Goal: Transaction & Acquisition: Download file/media

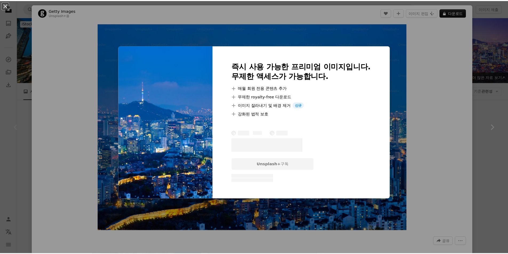
scroll to position [27, 0]
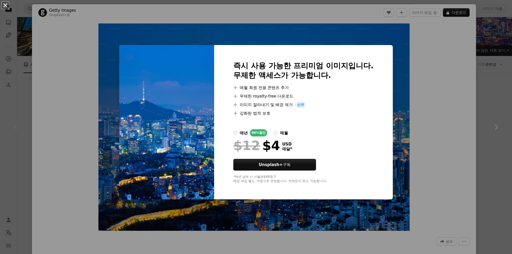
click at [6, 6] on button "An X shape" at bounding box center [5, 5] width 6 height 6
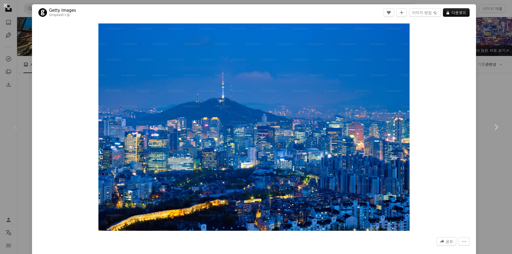
click at [6, 6] on button "An X shape" at bounding box center [5, 5] width 6 height 6
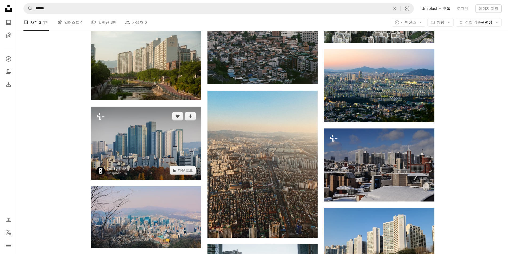
scroll to position [827, 0]
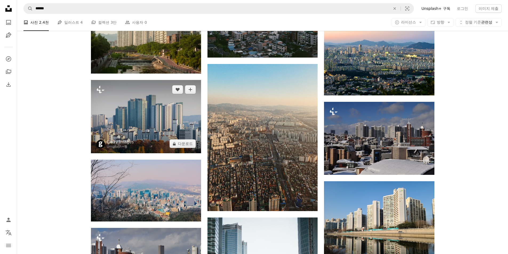
click at [143, 117] on img at bounding box center [146, 116] width 110 height 73
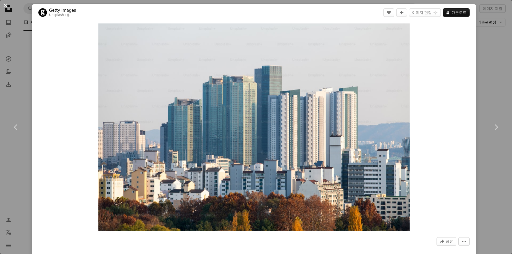
click at [4, 5] on button "An X shape" at bounding box center [5, 5] width 6 height 6
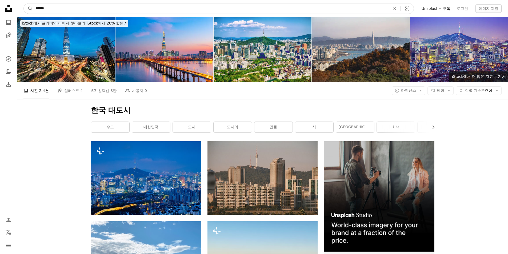
drag, startPoint x: 62, startPoint y: 8, endPoint x: 36, endPoint y: 9, distance: 26.7
click at [36, 9] on input "******" at bounding box center [211, 8] width 356 height 10
type input "******"
click button "A magnifying glass" at bounding box center [28, 8] width 9 height 10
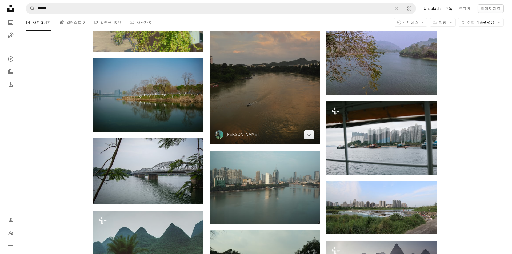
scroll to position [480, 0]
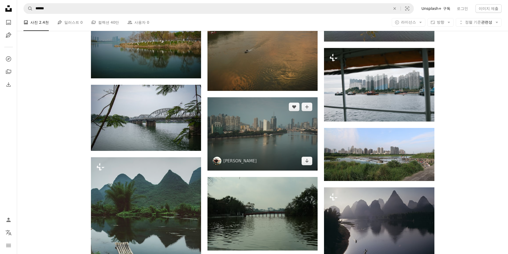
click at [265, 129] on img at bounding box center [263, 133] width 110 height 73
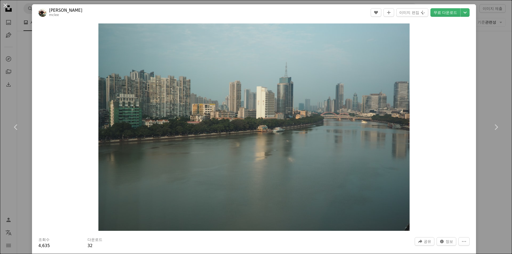
drag, startPoint x: 6, startPoint y: 7, endPoint x: 176, endPoint y: 83, distance: 187.0
click at [6, 7] on button "An X shape" at bounding box center [5, 5] width 6 height 6
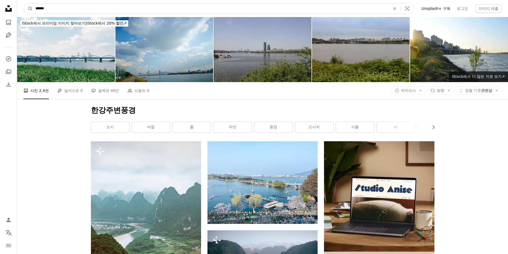
drag, startPoint x: 67, startPoint y: 9, endPoint x: 44, endPoint y: 9, distance: 22.7
click at [44, 9] on input "******" at bounding box center [211, 8] width 356 height 10
type input "**"
click button "A magnifying glass" at bounding box center [28, 8] width 9 height 10
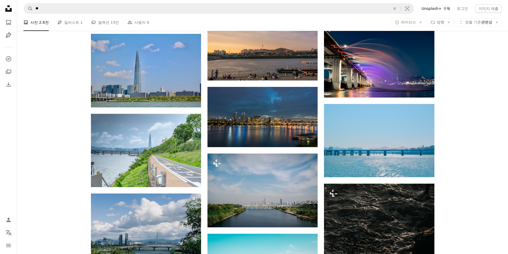
scroll to position [293, 0]
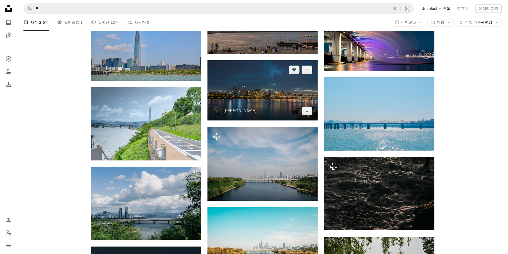
click at [264, 92] on img at bounding box center [263, 90] width 110 height 61
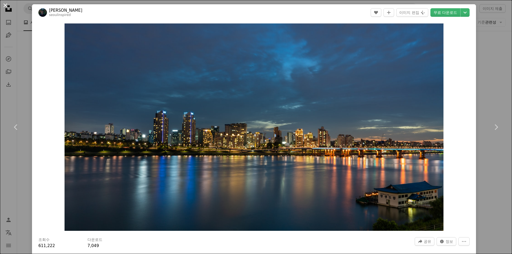
click at [6, 7] on button "An X shape" at bounding box center [5, 5] width 6 height 6
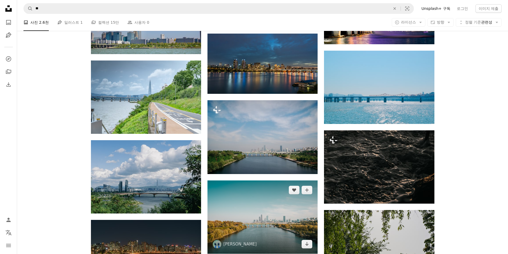
scroll to position [427, 0]
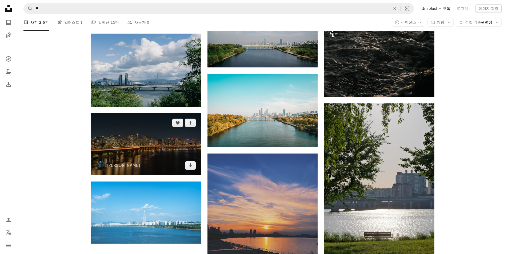
click at [138, 138] on img at bounding box center [146, 144] width 110 height 62
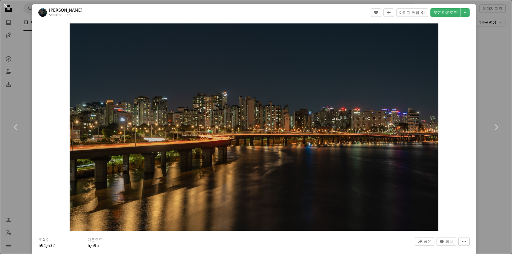
click at [5, 6] on button "An X shape" at bounding box center [5, 5] width 6 height 6
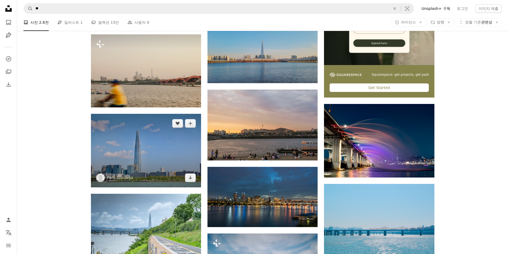
scroll to position [213, 0]
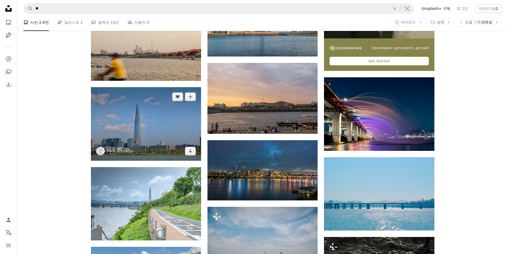
click at [152, 122] on img at bounding box center [146, 123] width 110 height 73
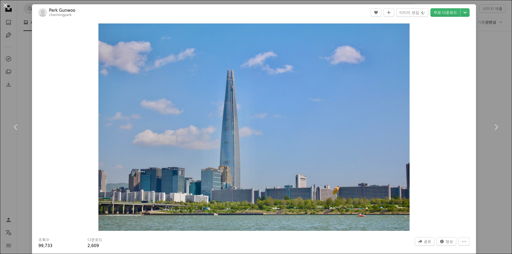
click at [5, 6] on button "An X shape" at bounding box center [5, 5] width 6 height 6
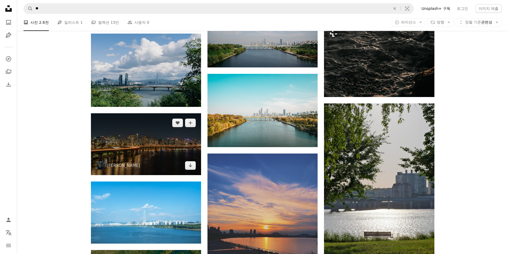
scroll to position [453, 0]
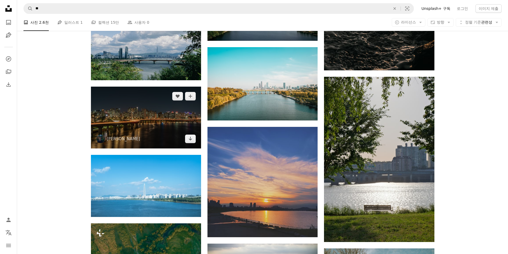
click at [149, 116] on img at bounding box center [146, 118] width 110 height 62
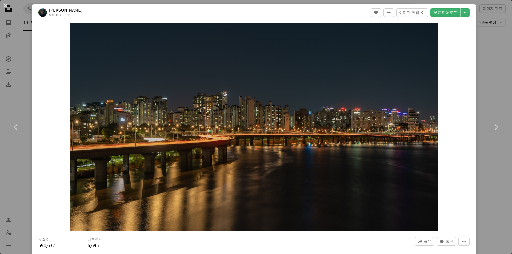
click at [8, 7] on button "An X shape" at bounding box center [5, 5] width 6 height 6
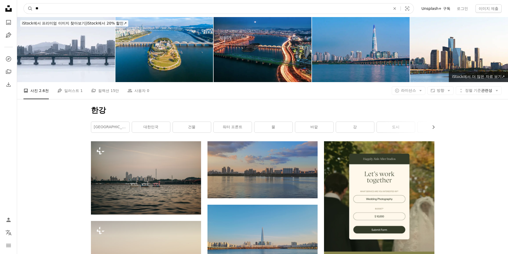
click at [55, 10] on input "**" at bounding box center [211, 8] width 356 height 10
type input "*******"
click button "A magnifying glass" at bounding box center [28, 8] width 9 height 10
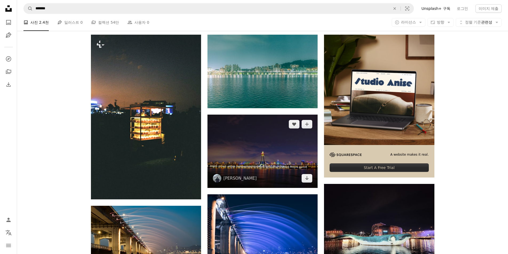
scroll to position [160, 0]
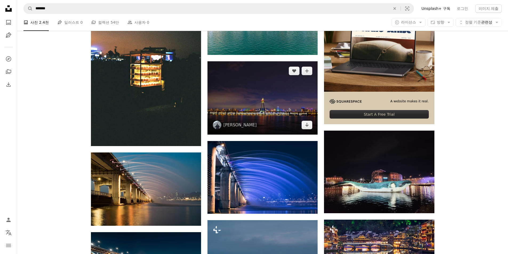
click at [265, 108] on img at bounding box center [263, 97] width 110 height 73
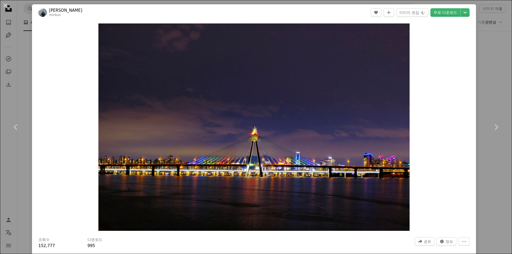
drag, startPoint x: 6, startPoint y: 6, endPoint x: 11, endPoint y: 9, distance: 6.3
click at [7, 6] on button "An X shape" at bounding box center [5, 5] width 6 height 6
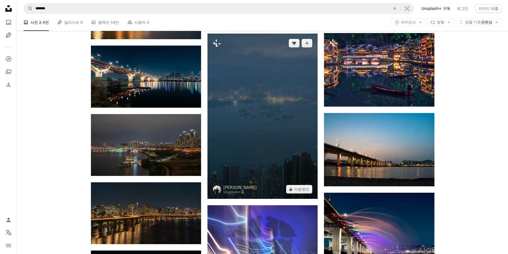
scroll to position [373, 0]
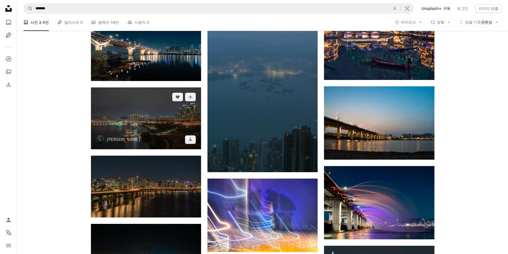
click at [162, 118] on img at bounding box center [146, 118] width 110 height 62
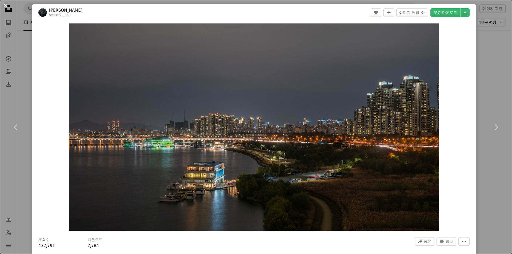
click at [6, 6] on button "An X shape" at bounding box center [5, 5] width 6 height 6
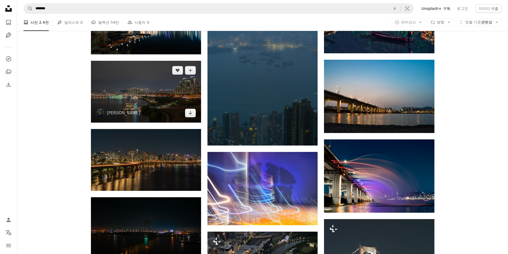
scroll to position [427, 0]
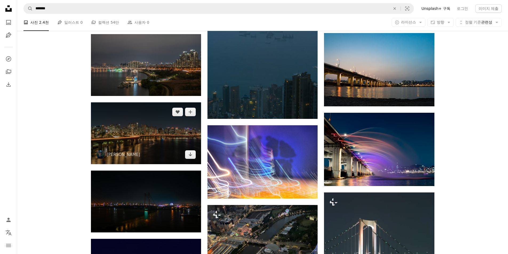
click at [144, 135] on img at bounding box center [146, 133] width 110 height 62
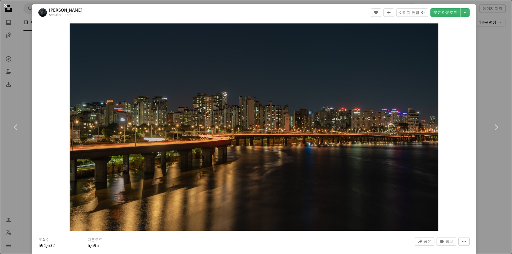
click at [6, 6] on button "An X shape" at bounding box center [5, 5] width 6 height 6
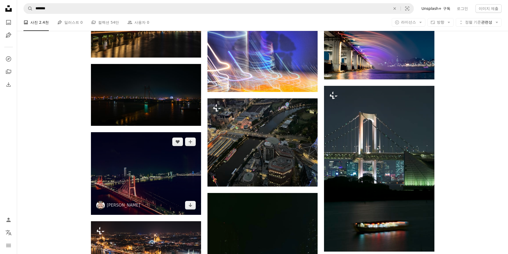
scroll to position [587, 0]
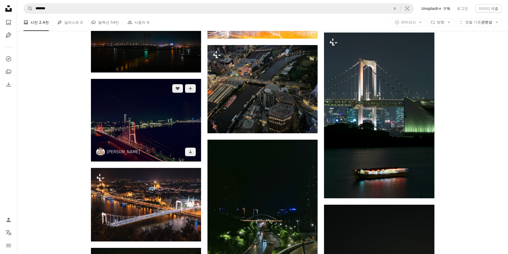
click at [150, 125] on img at bounding box center [146, 120] width 110 height 83
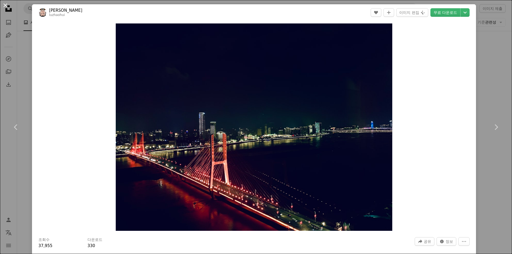
click at [6, 7] on button "An X shape" at bounding box center [5, 5] width 6 height 6
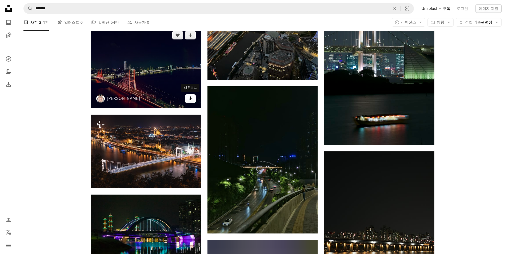
scroll to position [667, 0]
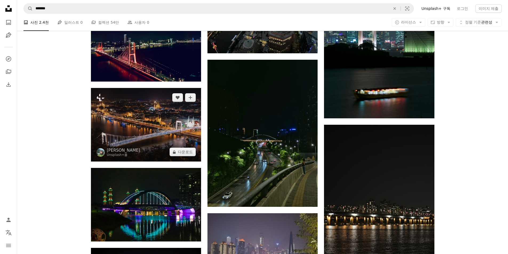
click at [148, 119] on img at bounding box center [146, 125] width 110 height 74
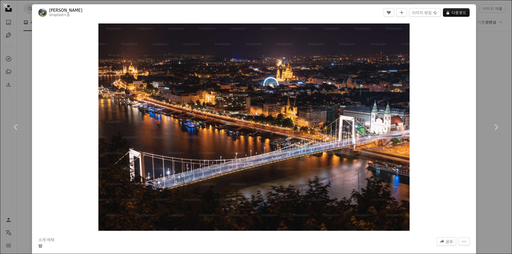
drag, startPoint x: 6, startPoint y: 6, endPoint x: 8, endPoint y: 8, distance: 3.6
click at [6, 6] on button "An X shape" at bounding box center [5, 5] width 6 height 6
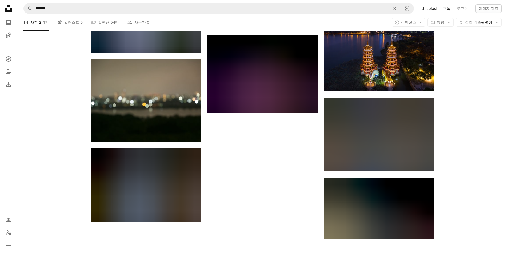
scroll to position [1280, 0]
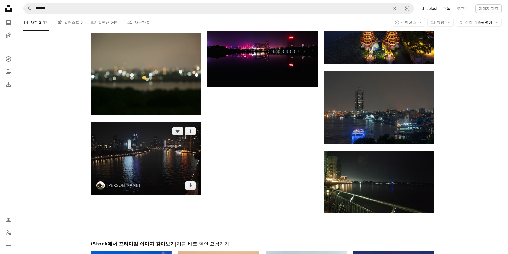
click at [140, 142] on img at bounding box center [146, 158] width 110 height 73
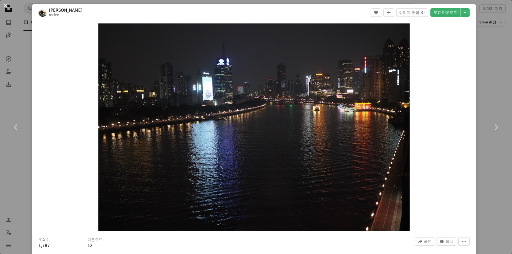
click at [5, 5] on button "An X shape" at bounding box center [5, 5] width 6 height 6
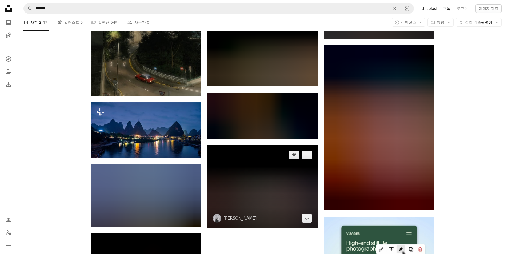
scroll to position [1814, 0]
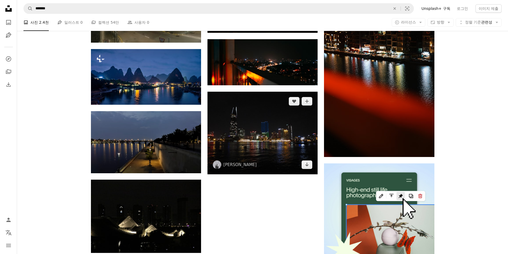
click at [255, 129] on img at bounding box center [263, 133] width 110 height 83
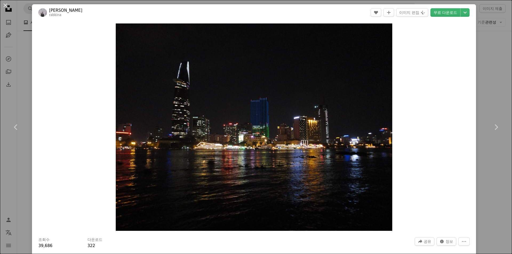
click at [7, 6] on button "An X shape" at bounding box center [5, 5] width 6 height 6
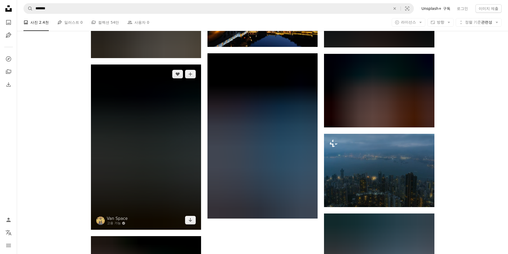
scroll to position [2507, 0]
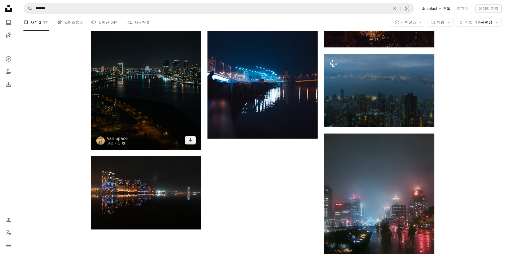
click at [142, 94] on img at bounding box center [146, 67] width 110 height 165
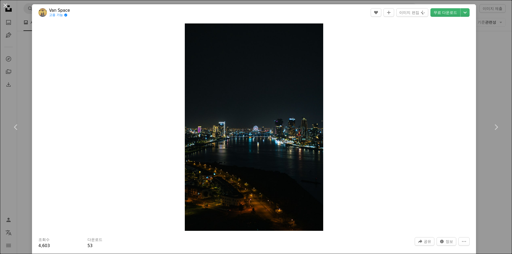
drag, startPoint x: 6, startPoint y: 7, endPoint x: 80, endPoint y: 43, distance: 81.6
click at [6, 7] on button "An X shape" at bounding box center [5, 5] width 6 height 6
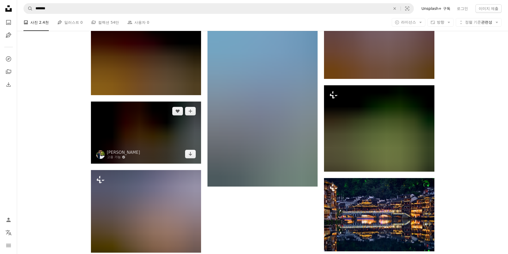
scroll to position [2987, 0]
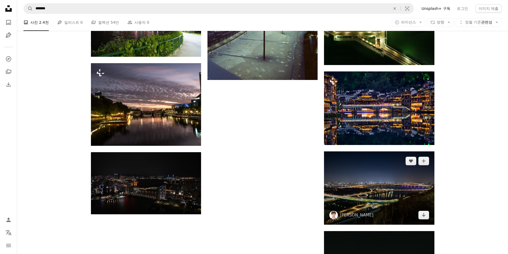
click at [367, 182] on img at bounding box center [379, 187] width 110 height 73
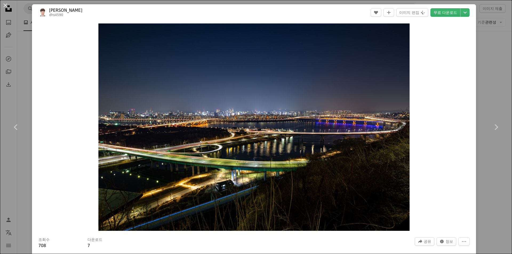
click at [4, 6] on button "An X shape" at bounding box center [5, 5] width 6 height 6
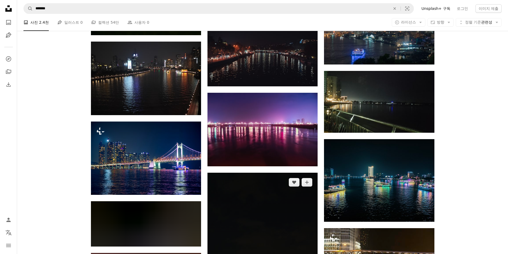
scroll to position [1334, 0]
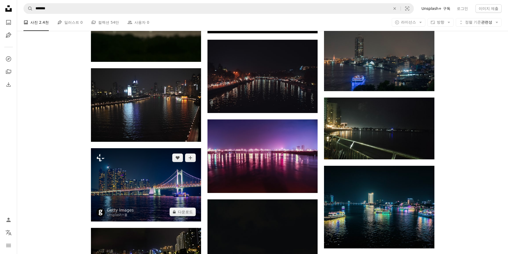
click at [151, 180] on img at bounding box center [146, 184] width 110 height 73
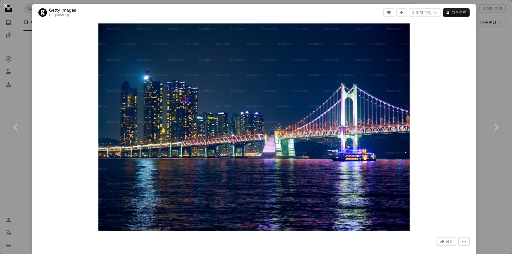
click at [5, 5] on button "An X shape" at bounding box center [5, 5] width 6 height 6
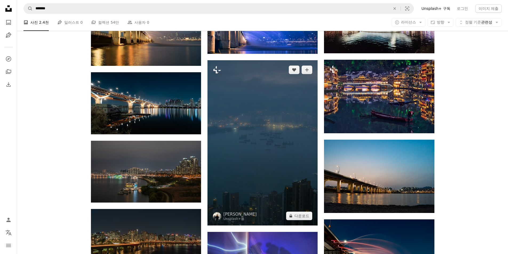
scroll to position [373, 0]
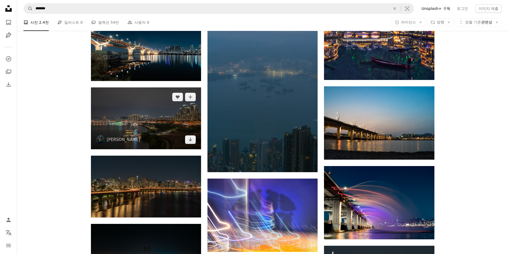
click at [144, 114] on img at bounding box center [146, 118] width 110 height 62
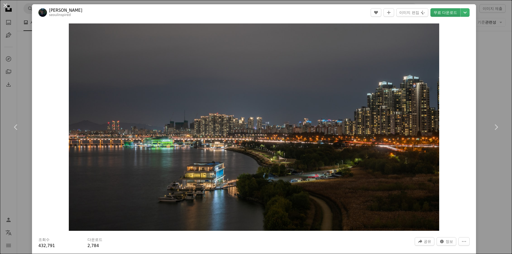
click at [444, 12] on link "무료 다운로드" at bounding box center [445, 12] width 30 height 9
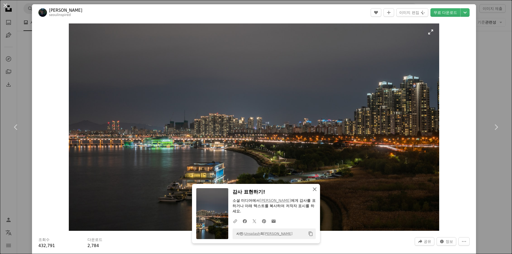
drag, startPoint x: 312, startPoint y: 190, endPoint x: 313, endPoint y: 182, distance: 7.7
click at [313, 190] on icon "button" at bounding box center [315, 190] width 4 height 4
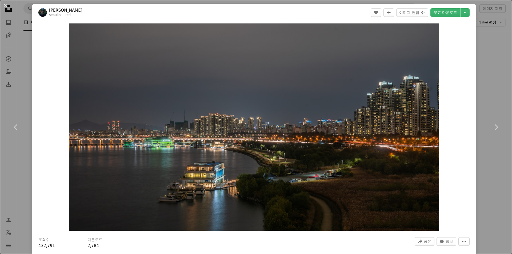
drag, startPoint x: 5, startPoint y: 5, endPoint x: 12, endPoint y: 9, distance: 8.4
click at [6, 5] on button "An X shape" at bounding box center [5, 5] width 6 height 6
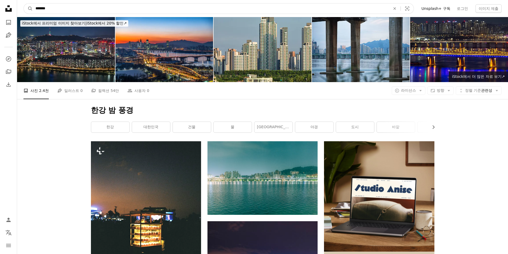
drag, startPoint x: 58, startPoint y: 8, endPoint x: 37, endPoint y: 13, distance: 22.1
click at [23, 6] on nav "A magnifying glass ******* An X shape Visual search Filters Unsplash+ 구독 로그인 이미…" at bounding box center [262, 8] width 491 height 17
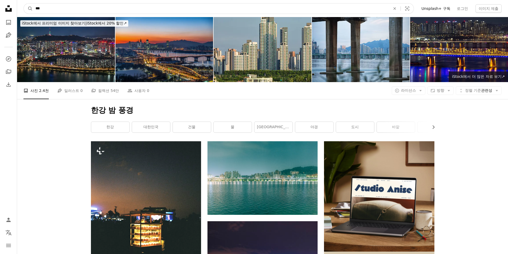
type input "***"
click button "A magnifying glass" at bounding box center [28, 8] width 9 height 10
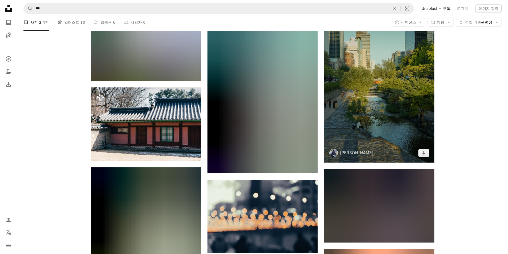
scroll to position [267, 0]
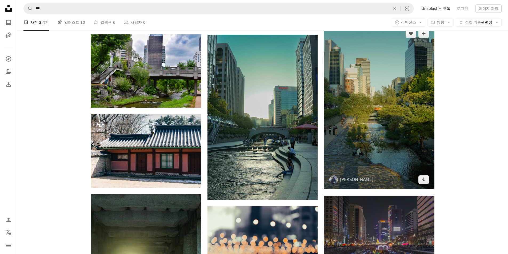
click at [378, 138] on img at bounding box center [379, 106] width 110 height 165
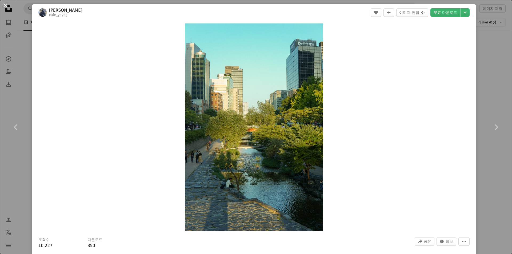
click at [7, 4] on button "An X shape" at bounding box center [5, 5] width 6 height 6
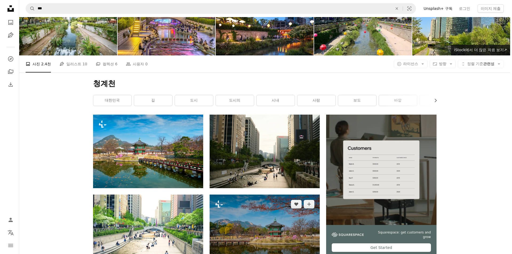
scroll to position [133, 0]
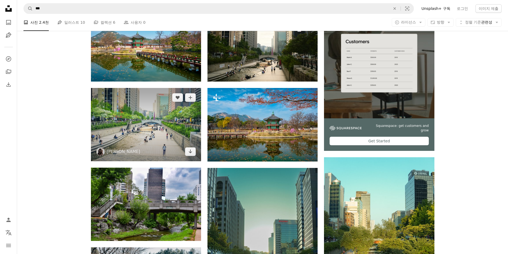
click at [153, 129] on img at bounding box center [146, 124] width 110 height 73
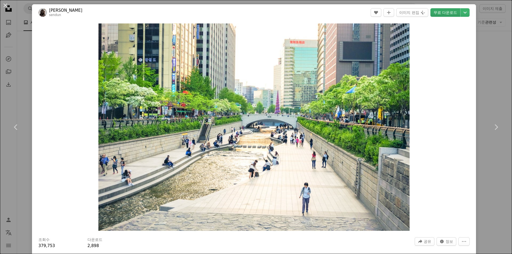
click at [439, 13] on link "무료 다운로드" at bounding box center [445, 12] width 30 height 9
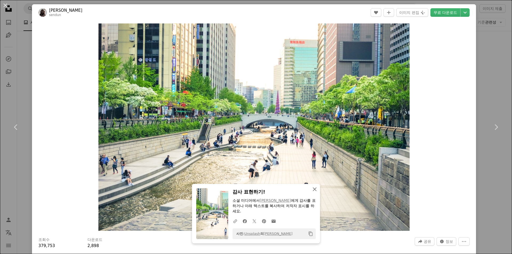
click at [313, 189] on icon "button" at bounding box center [315, 190] width 4 height 4
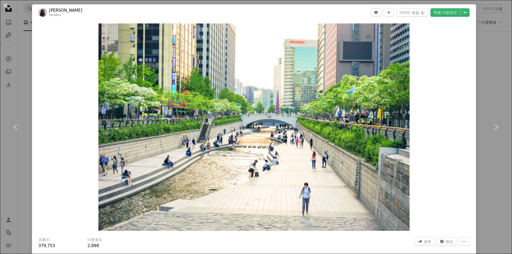
click at [5, 6] on button "An X shape" at bounding box center [5, 5] width 6 height 6
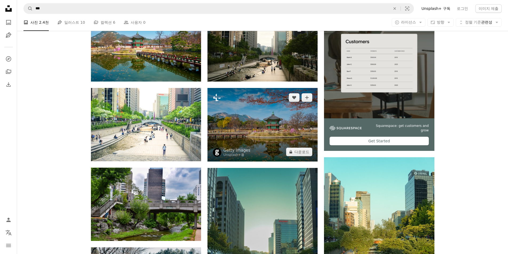
scroll to position [187, 0]
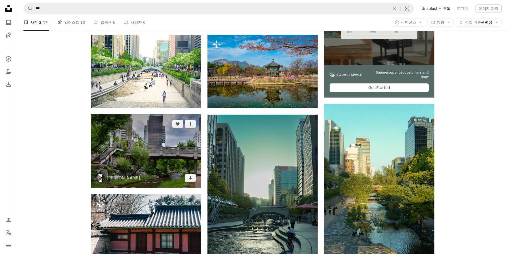
click at [150, 143] on img at bounding box center [146, 150] width 110 height 73
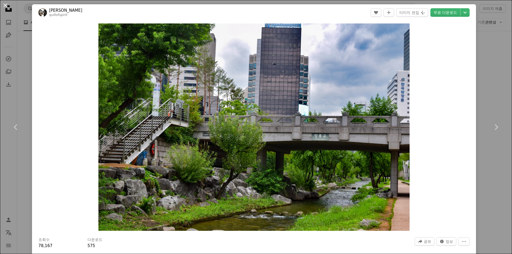
click at [7, 7] on button "An X shape" at bounding box center [5, 5] width 6 height 6
